Goal: Information Seeking & Learning: Learn about a topic

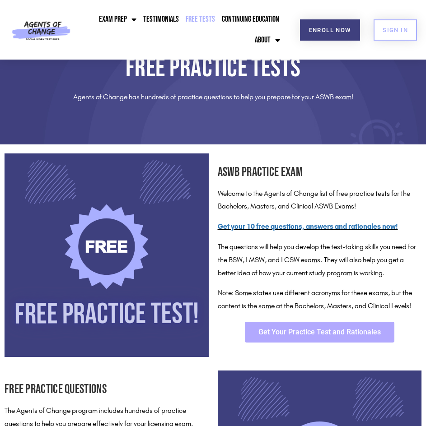
click at [325, 333] on span "Get Your Practice Test and Rationales" at bounding box center [319, 331] width 122 height 7
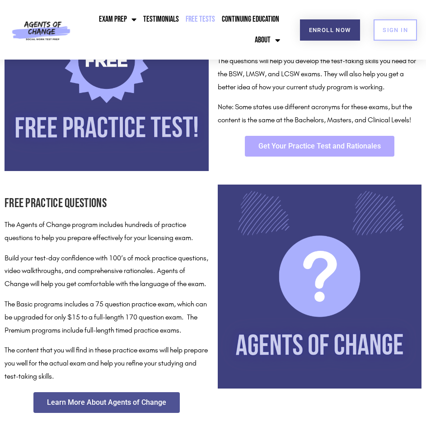
scroll to position [316, 0]
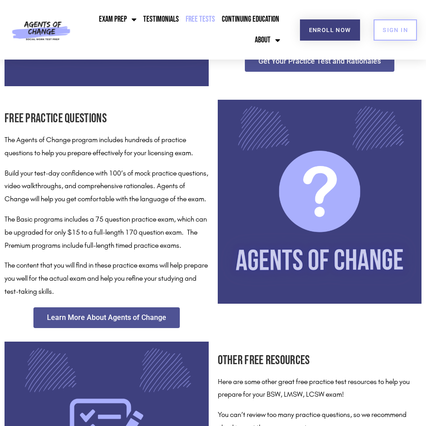
click at [125, 235] on p "The Basic programs includes a 75 question practice exam, which can be upgraded …" at bounding box center [107, 232] width 204 height 39
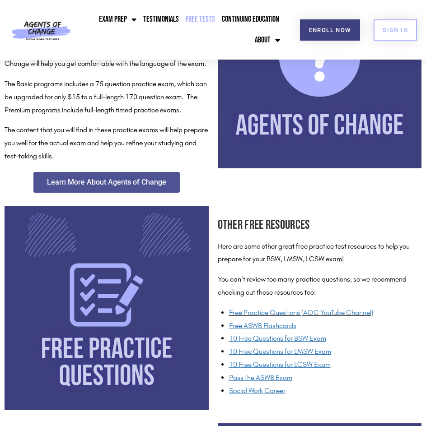
scroll to position [496, 0]
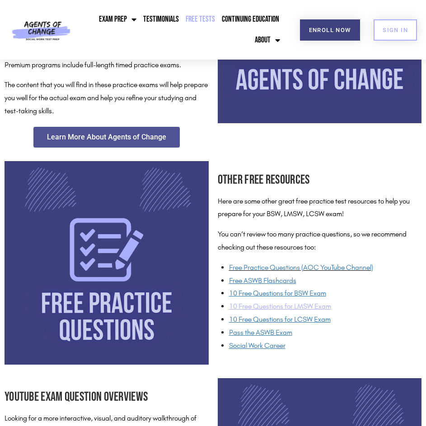
click at [283, 310] on span "10 Free Questions for LMSW Exam" at bounding box center [280, 306] width 102 height 9
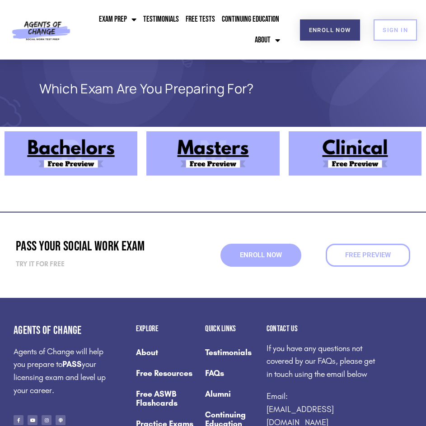
click at [191, 159] on img at bounding box center [212, 153] width 133 height 44
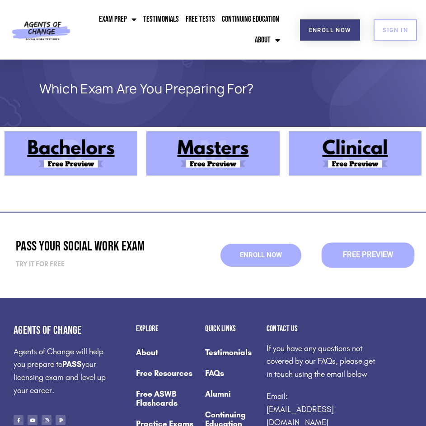
click at [376, 267] on link "Free Preview" at bounding box center [367, 254] width 93 height 25
